Goal: Transaction & Acquisition: Purchase product/service

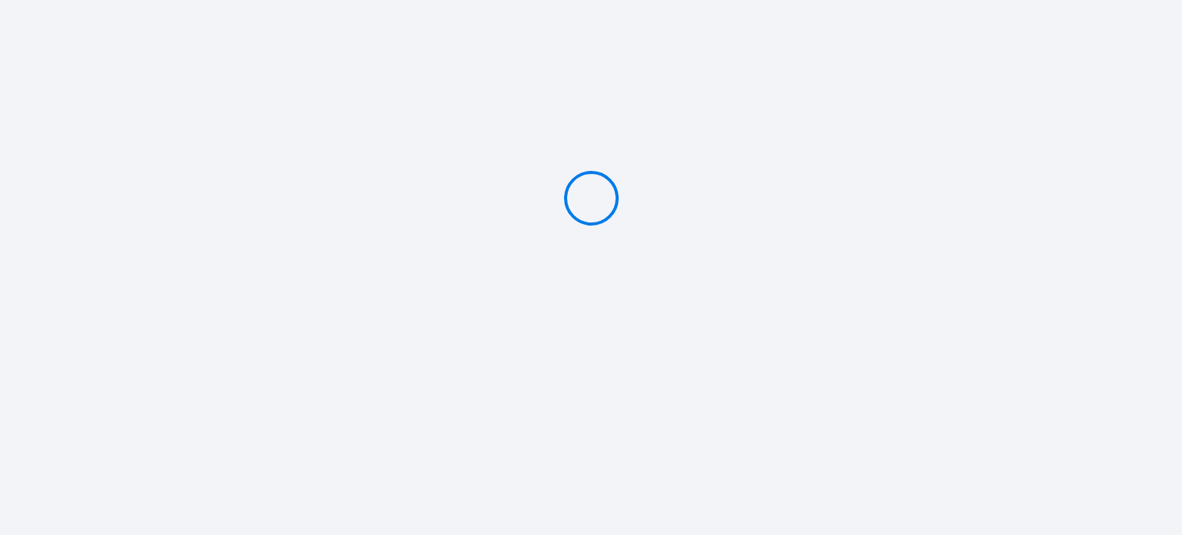
type input "PAY 2975 €"
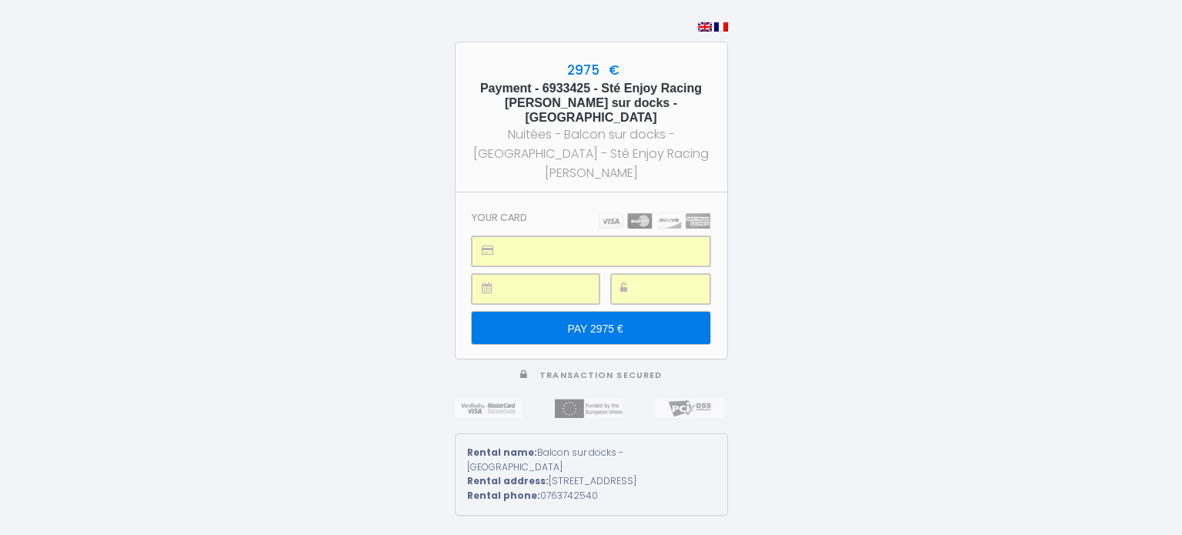
click at [600, 312] on input "PAY 2975 €" at bounding box center [591, 328] width 238 height 32
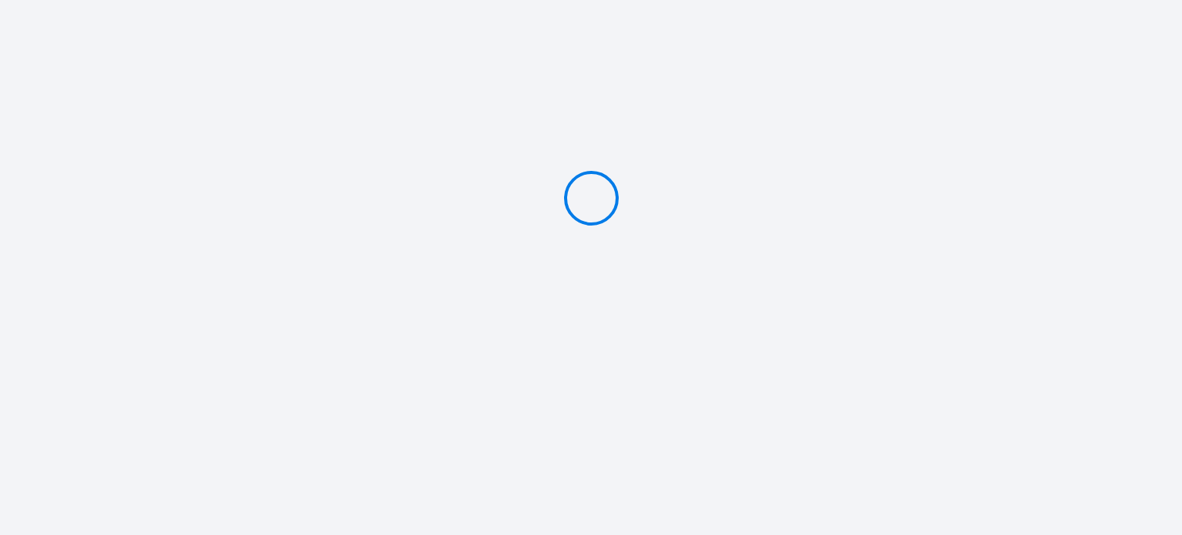
type input "PAY 2975 €"
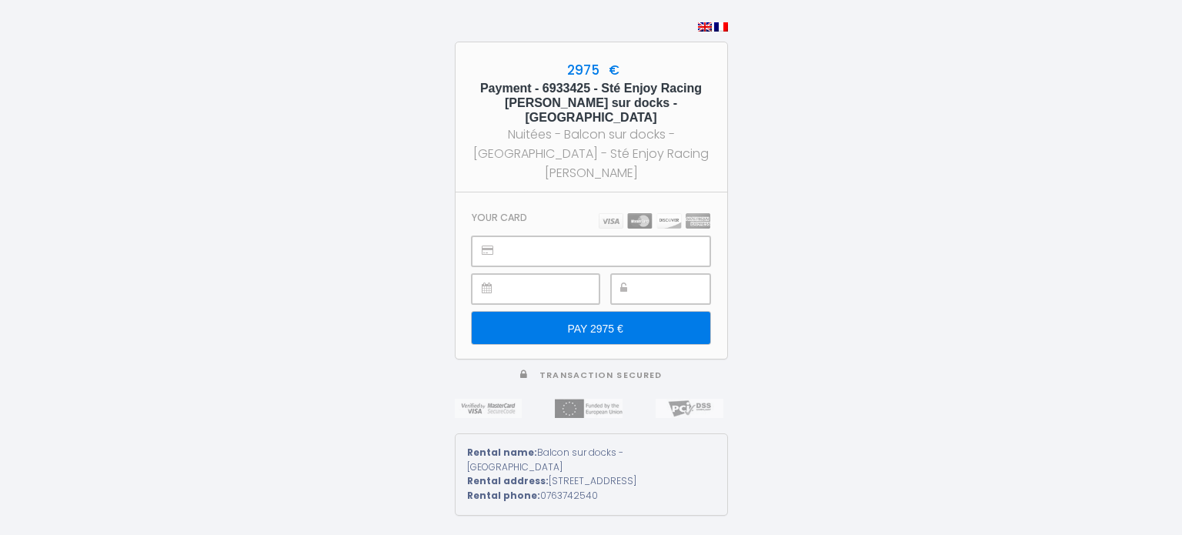
click at [529, 474] on div "Rental address: 197 Boulevard de Strasbourg Le Havre France 76600" at bounding box center [591, 481] width 248 height 15
click at [643, 274] on div at bounding box center [660, 289] width 99 height 30
click at [623, 312] on input "PAY 2975 €" at bounding box center [591, 328] width 238 height 32
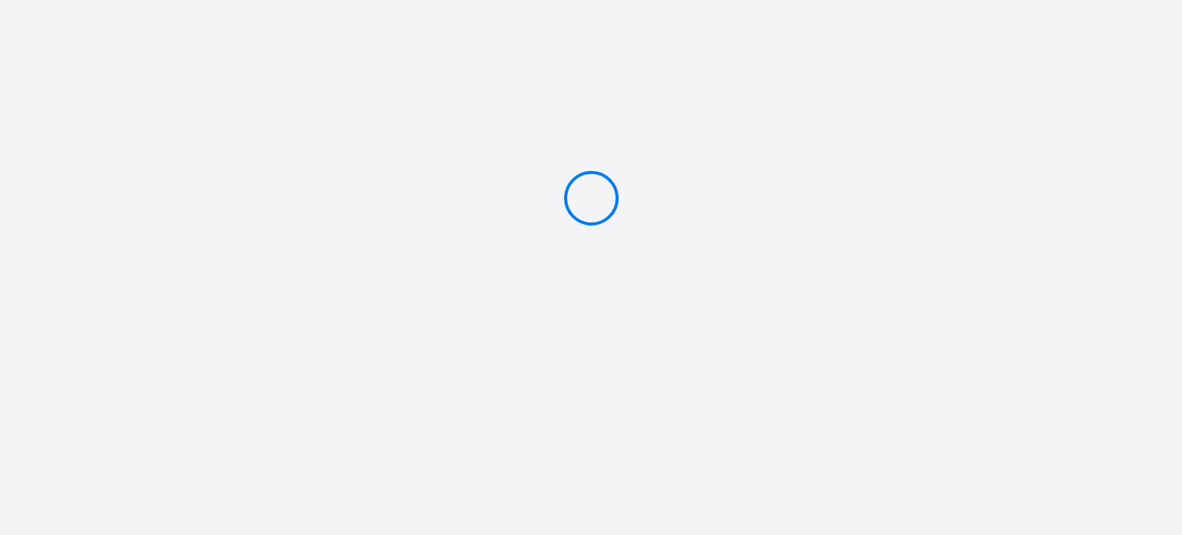
type input "PAY 2975 €"
